Goal: Navigation & Orientation: Go to known website

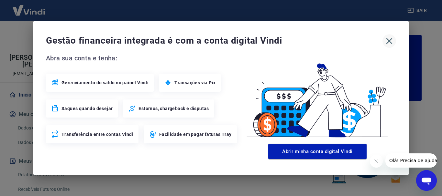
click at [387, 40] on icon "button" at bounding box center [389, 41] width 10 height 10
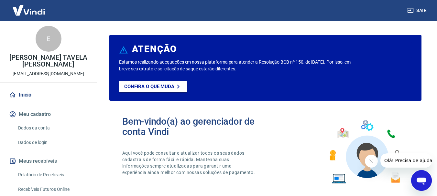
click at [370, 162] on icon "Fechar mensagem da empresa" at bounding box center [371, 161] width 5 height 5
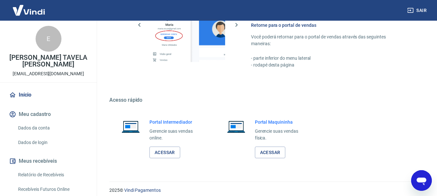
scroll to position [402, 0]
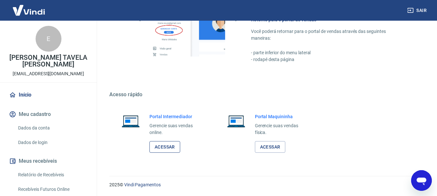
click at [171, 146] on link "Acessar" at bounding box center [165, 147] width 31 height 12
